Goal: Check status: Check status

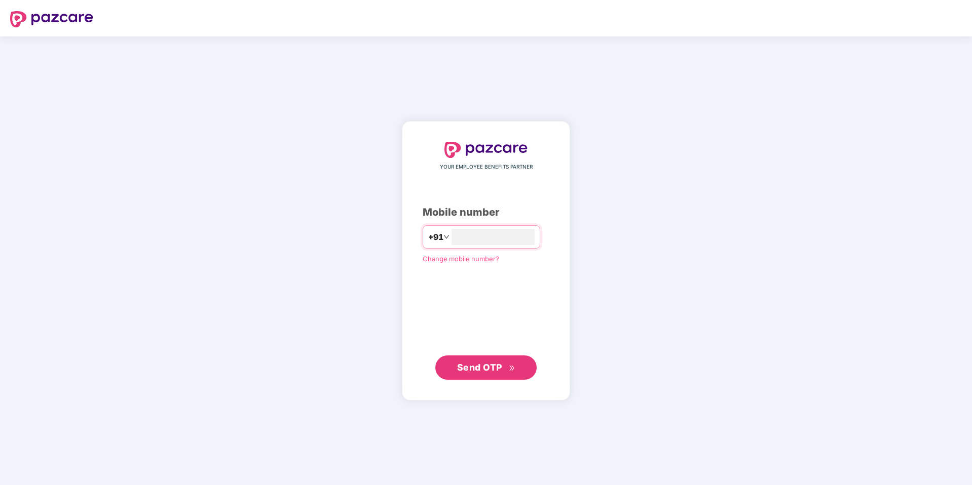
type input "**********"
click at [509, 371] on span "Send OTP" at bounding box center [486, 368] width 58 height 14
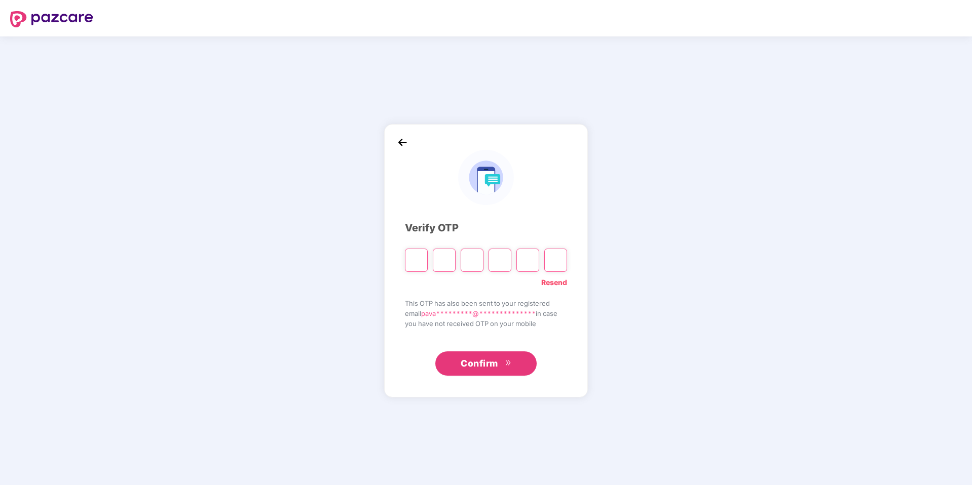
type input "*"
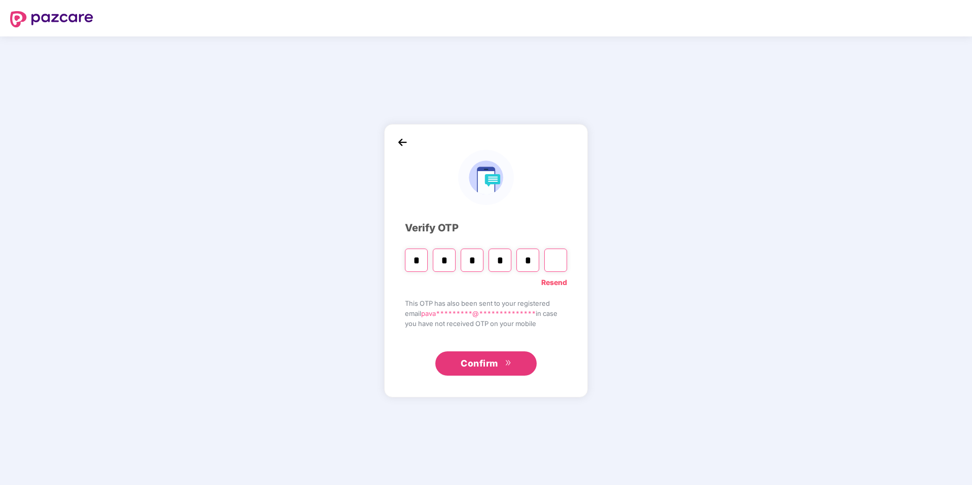
type input "*"
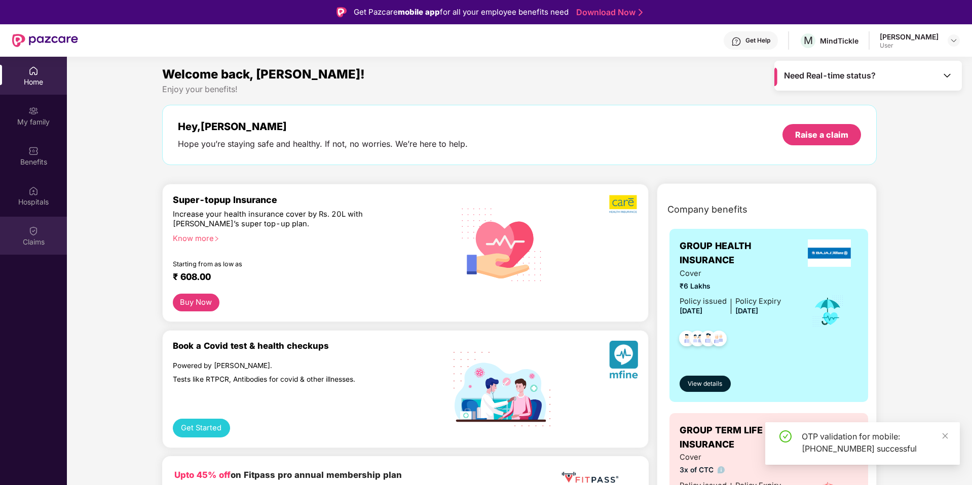
click at [34, 235] on img at bounding box center [33, 231] width 10 height 10
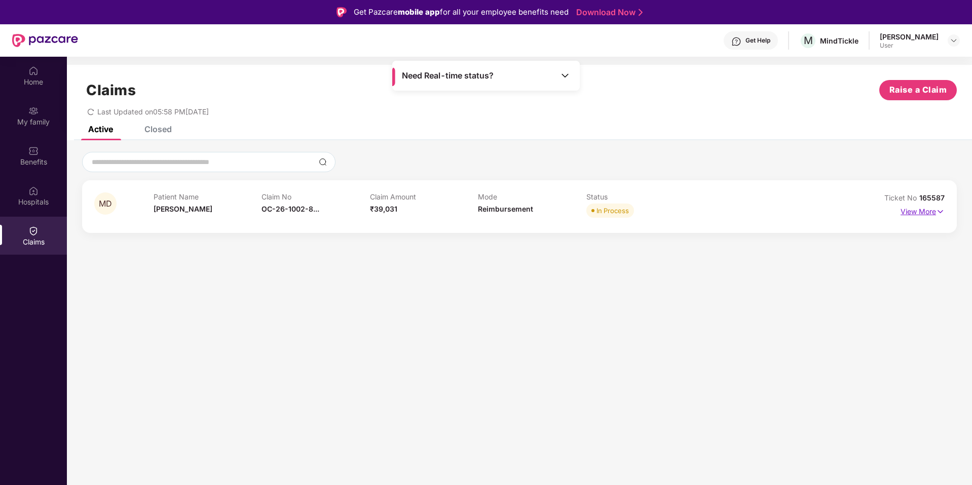
click at [918, 211] on p "View More" at bounding box center [922, 211] width 44 height 14
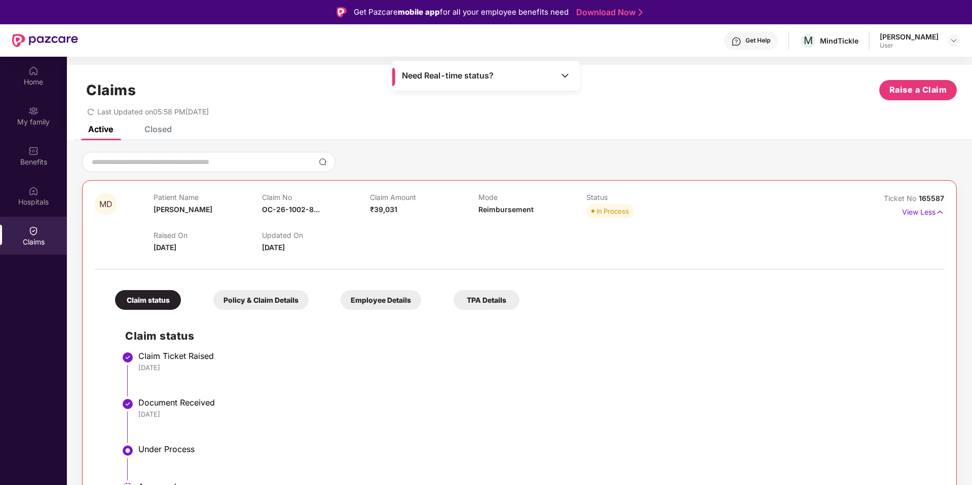
scroll to position [37, 0]
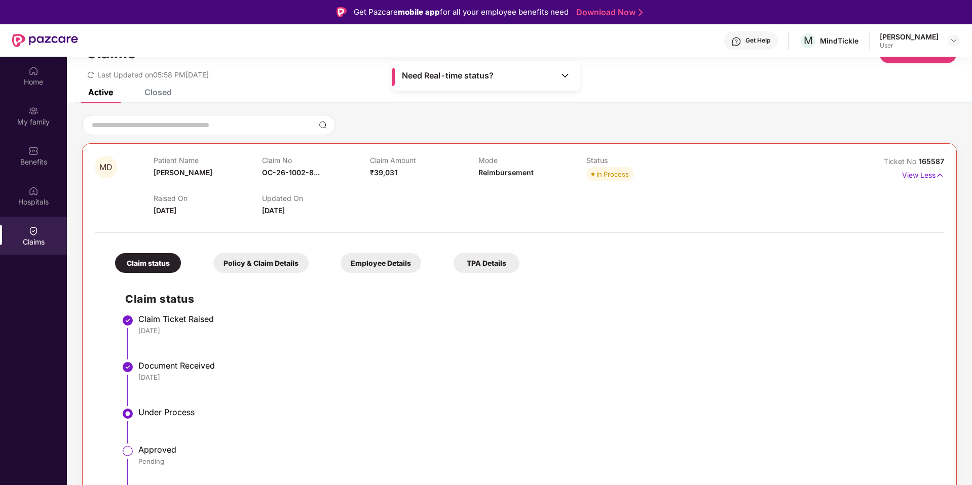
click at [286, 268] on div "Policy & Claim Details" at bounding box center [260, 263] width 95 height 20
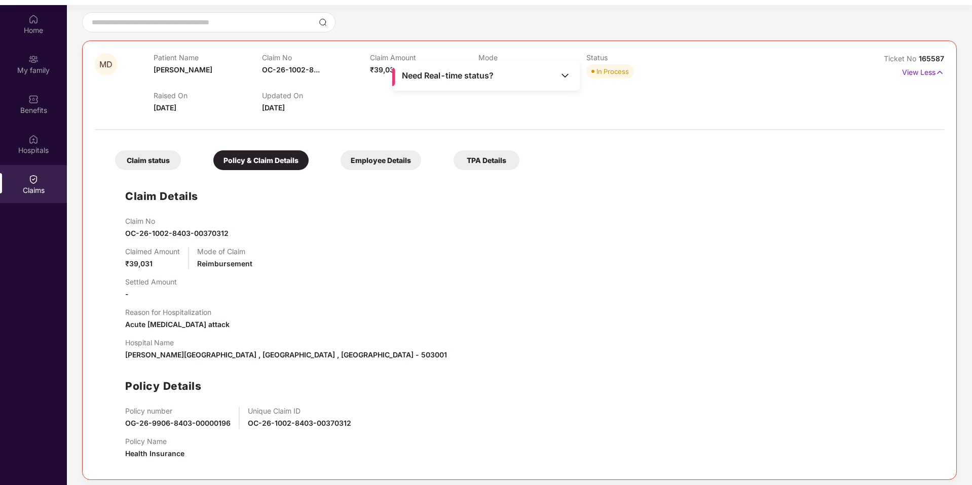
scroll to position [57, 0]
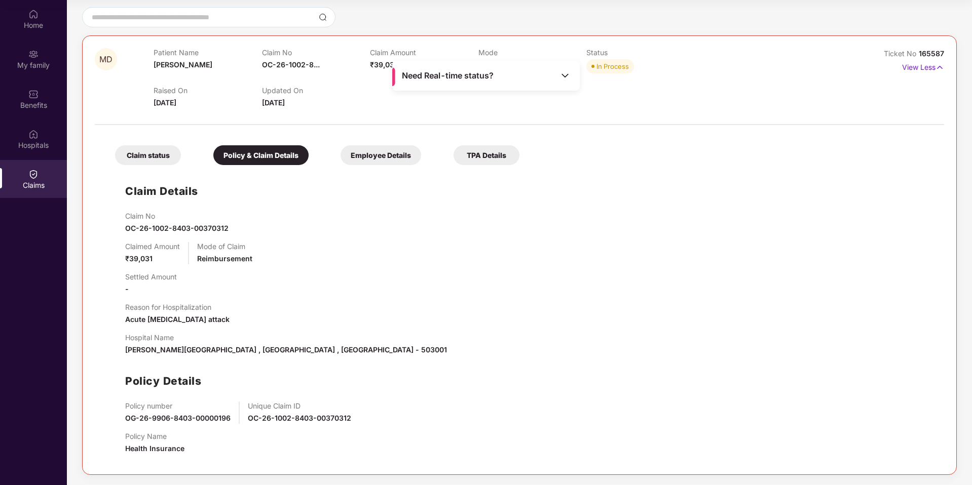
click at [382, 159] on div "Employee Details" at bounding box center [380, 155] width 81 height 20
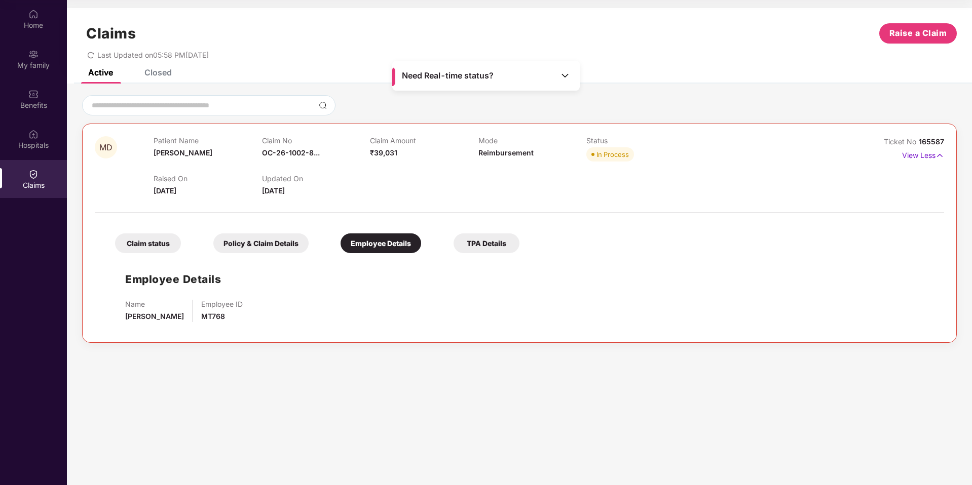
click at [475, 247] on div "TPA Details" at bounding box center [486, 244] width 66 height 20
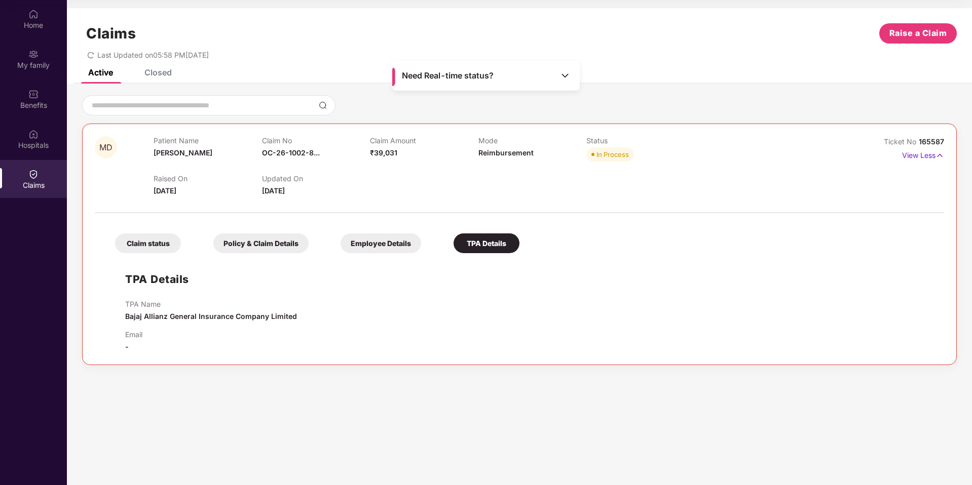
click at [137, 242] on div "Claim status" at bounding box center [148, 244] width 66 height 20
